Goal: Transaction & Acquisition: Purchase product/service

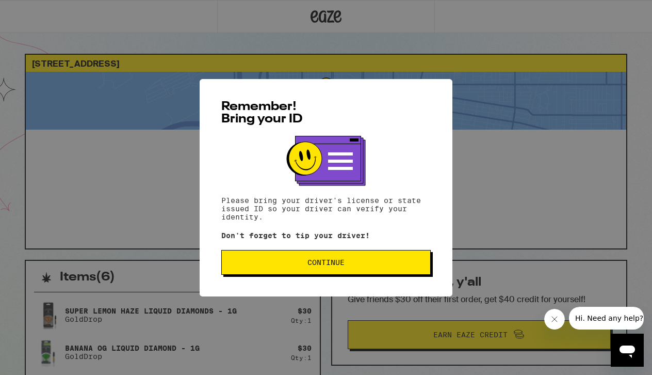
click at [343, 253] on button "Continue" at bounding box center [325, 262] width 209 height 25
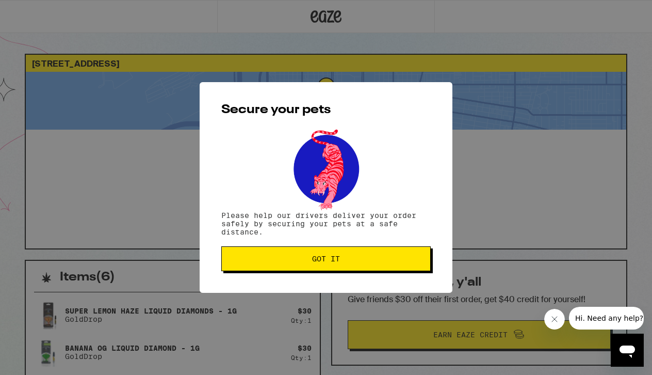
click at [313, 245] on div "Secure your pets Please help our drivers deliver your order safely by securing …" at bounding box center [326, 187] width 253 height 211
click at [311, 252] on button "Got it" at bounding box center [325, 258] width 209 height 25
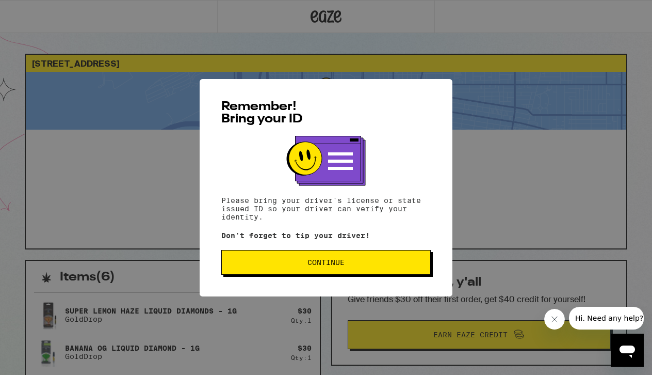
click at [296, 251] on div "Remember! Bring your ID Please bring your driver's license or state issued ID s…" at bounding box center [326, 187] width 253 height 217
click at [354, 259] on button "Continue" at bounding box center [325, 262] width 209 height 25
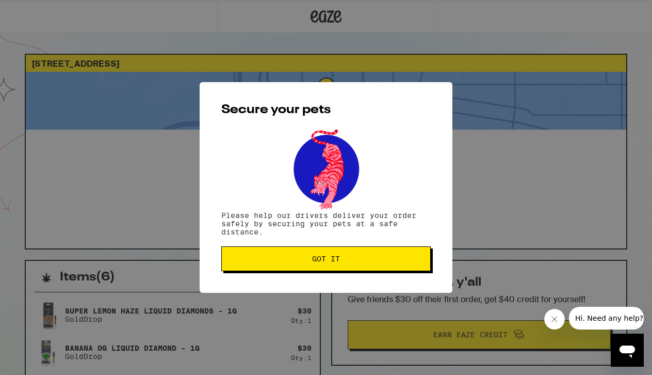
click at [348, 246] on div "Secure your pets Please help our drivers deliver your order safely by securing …" at bounding box center [326, 187] width 253 height 211
click at [346, 249] on button "Got it" at bounding box center [325, 258] width 209 height 25
